Goal: Find specific page/section: Find specific page/section

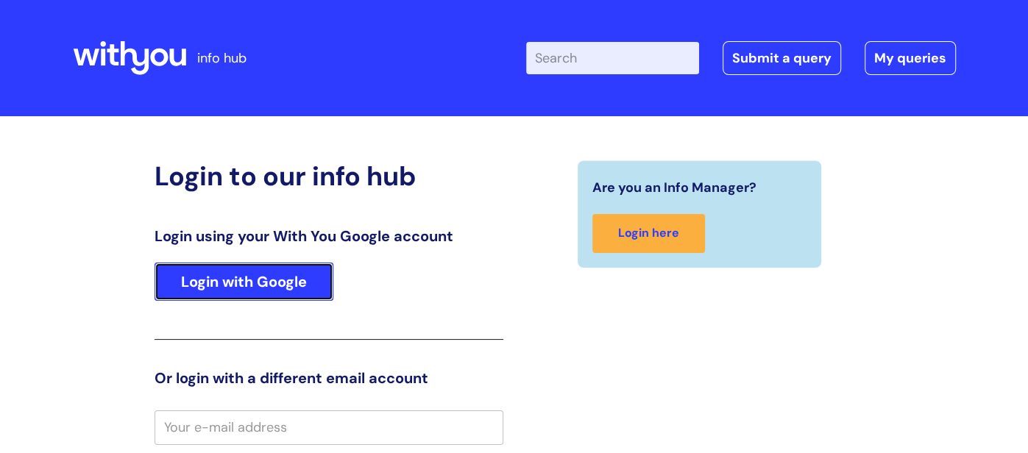
click at [263, 283] on link "Login with Google" at bounding box center [243, 282] width 179 height 38
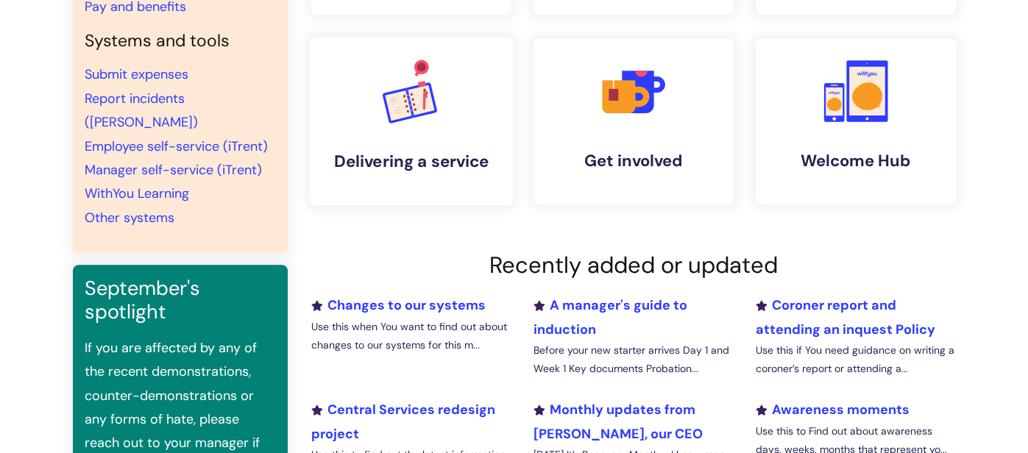
scroll to position [364, 0]
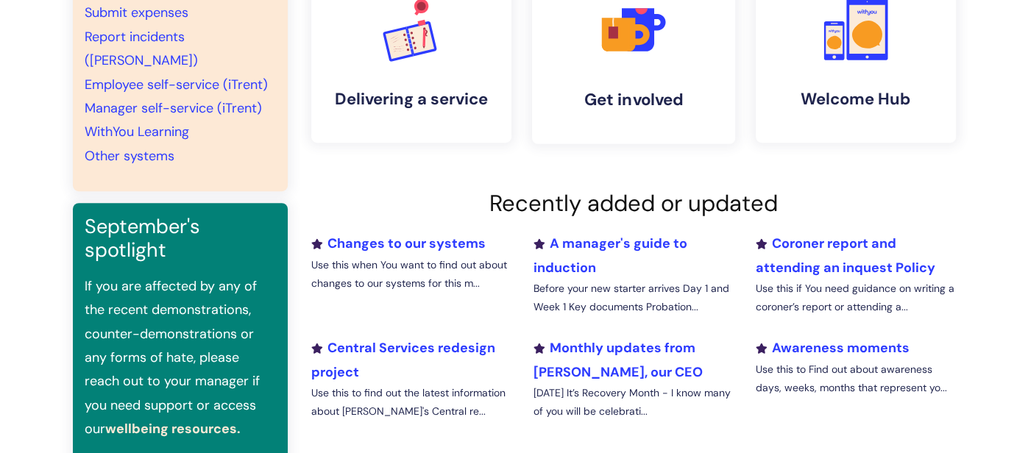
click at [647, 87] on link ".cls-1{fill:#f89b22;}.cls-1,.cls-2,.cls-3,.cls-4,.cls-5{stroke-width:0px;}.cls-…" at bounding box center [632, 59] width 203 height 169
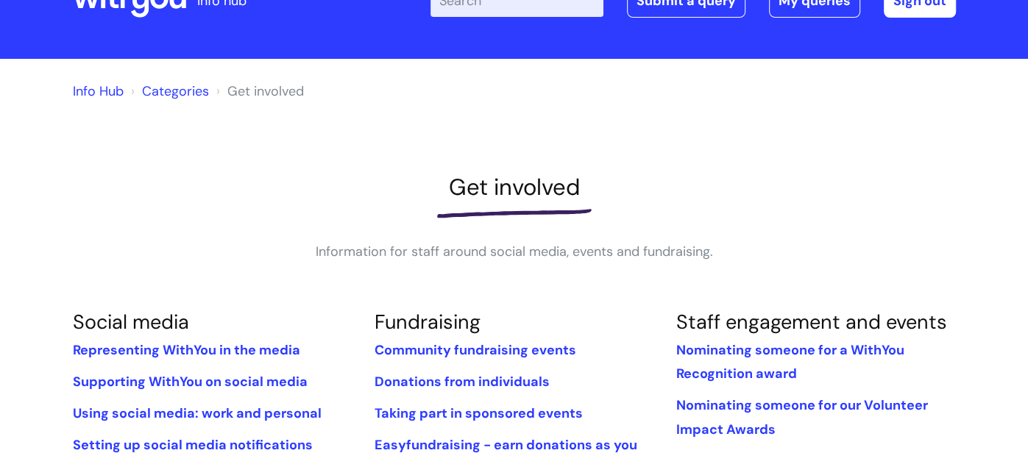
scroll to position [31, 0]
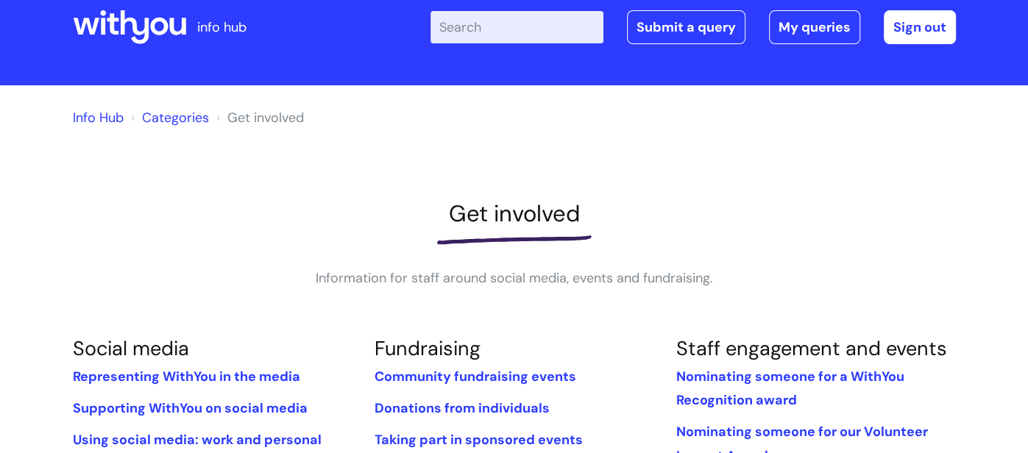
click at [174, 124] on link "Categories" at bounding box center [175, 118] width 67 height 18
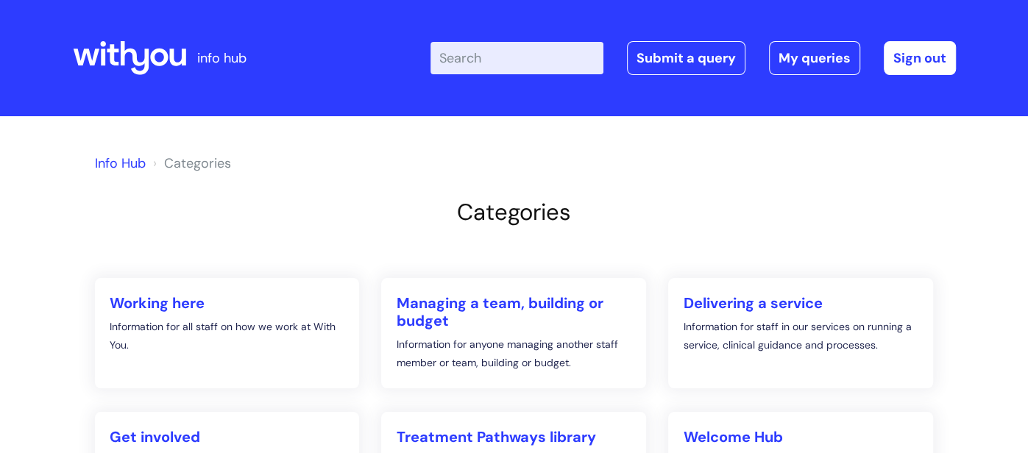
click at [135, 161] on link "Info Hub" at bounding box center [120, 163] width 51 height 18
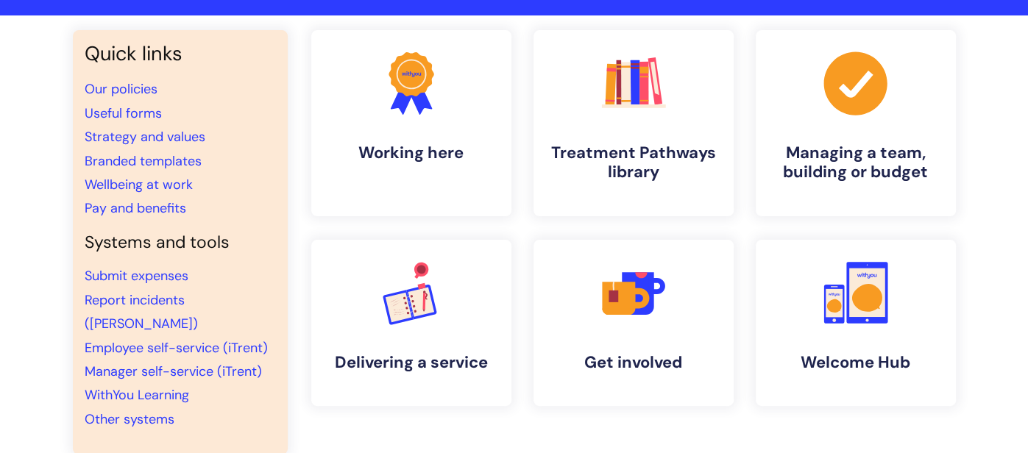
scroll to position [110, 0]
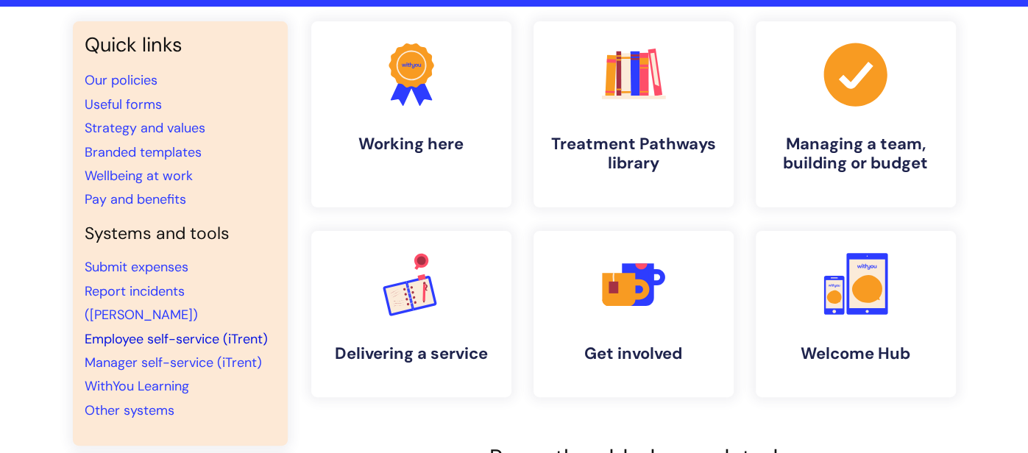
click at [196, 330] on link "Employee self-service (iTrent)" at bounding box center [176, 339] width 183 height 18
